Goal: Find specific page/section

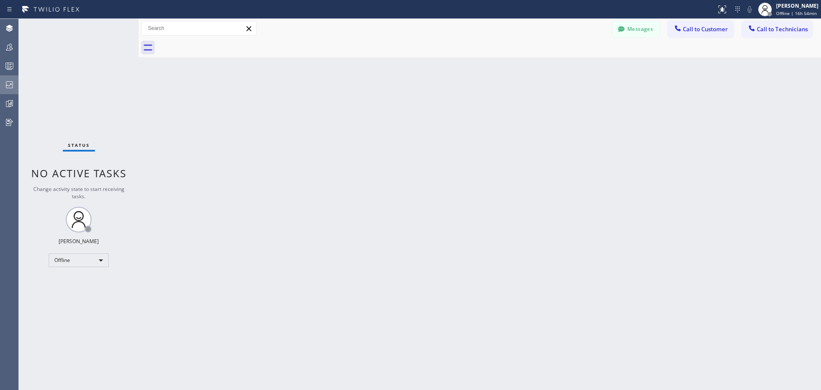
click at [6, 83] on icon at bounding box center [9, 84] width 7 height 7
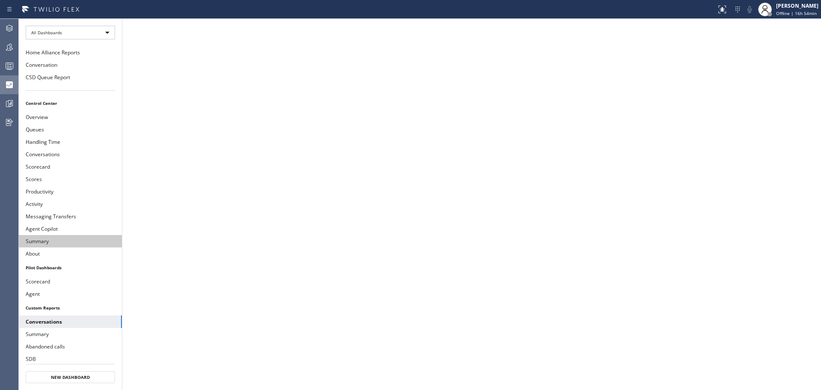
click at [47, 242] on button "Summary" at bounding box center [70, 241] width 103 height 12
